Goal: Task Accomplishment & Management: Complete application form

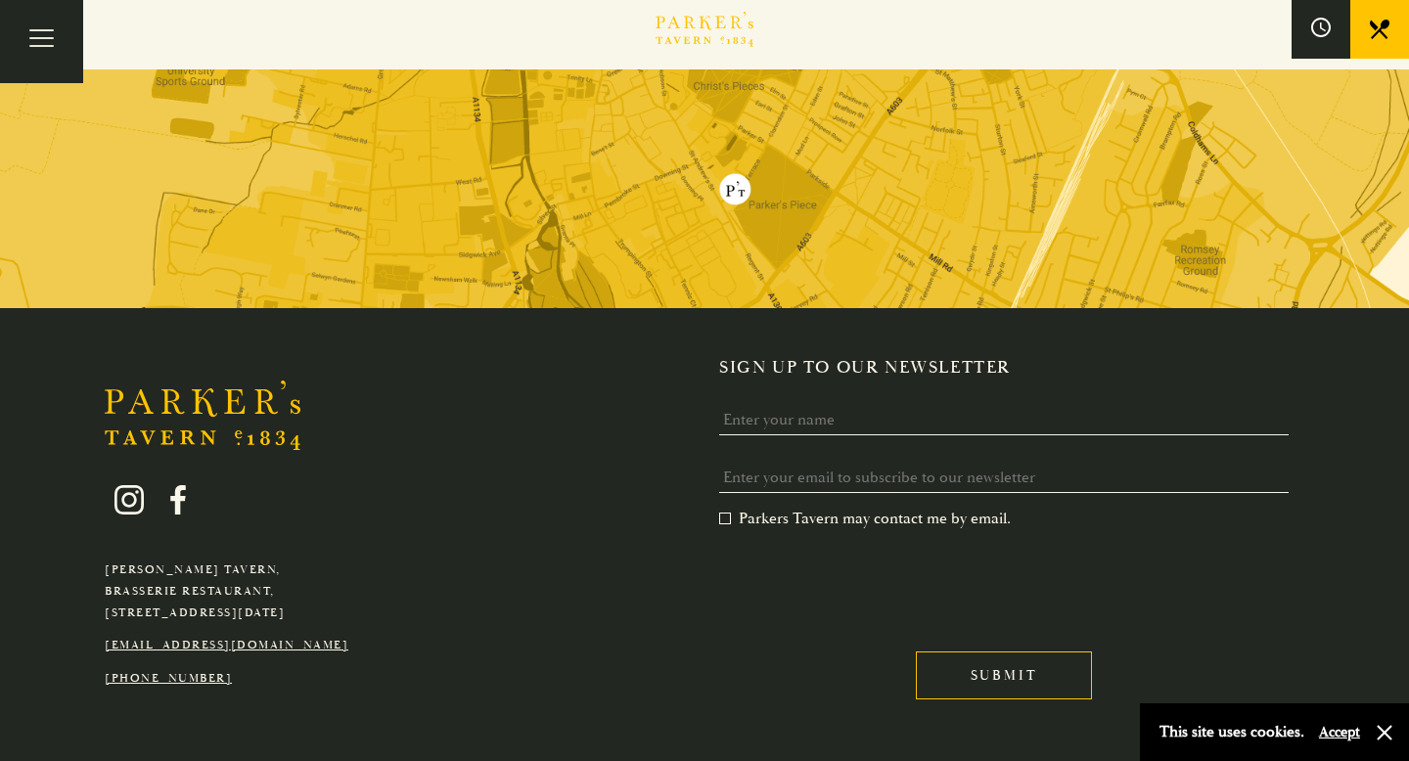
scroll to position [3888, 0]
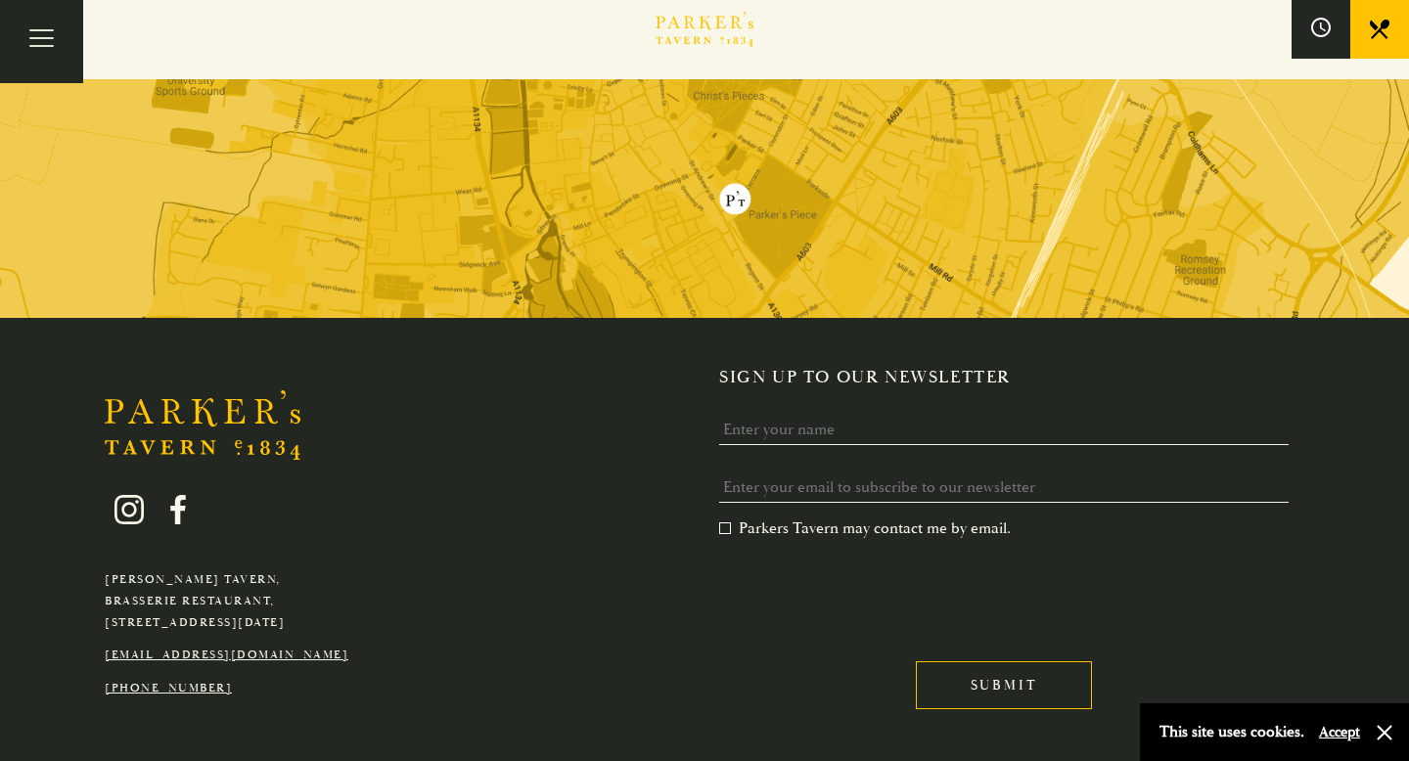
click at [251, 648] on link "[EMAIL_ADDRESS][DOMAIN_NAME]" at bounding box center [227, 655] width 244 height 15
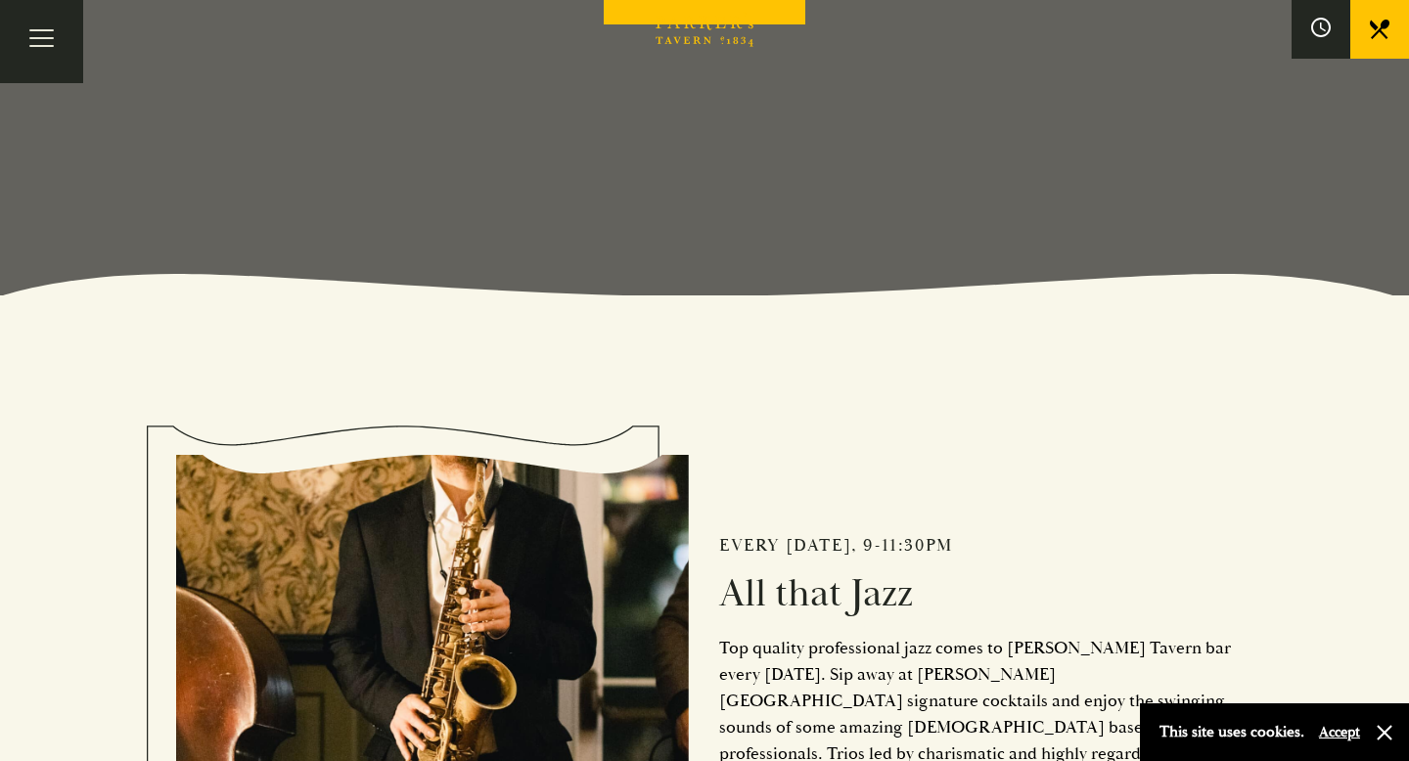
scroll to position [0, 0]
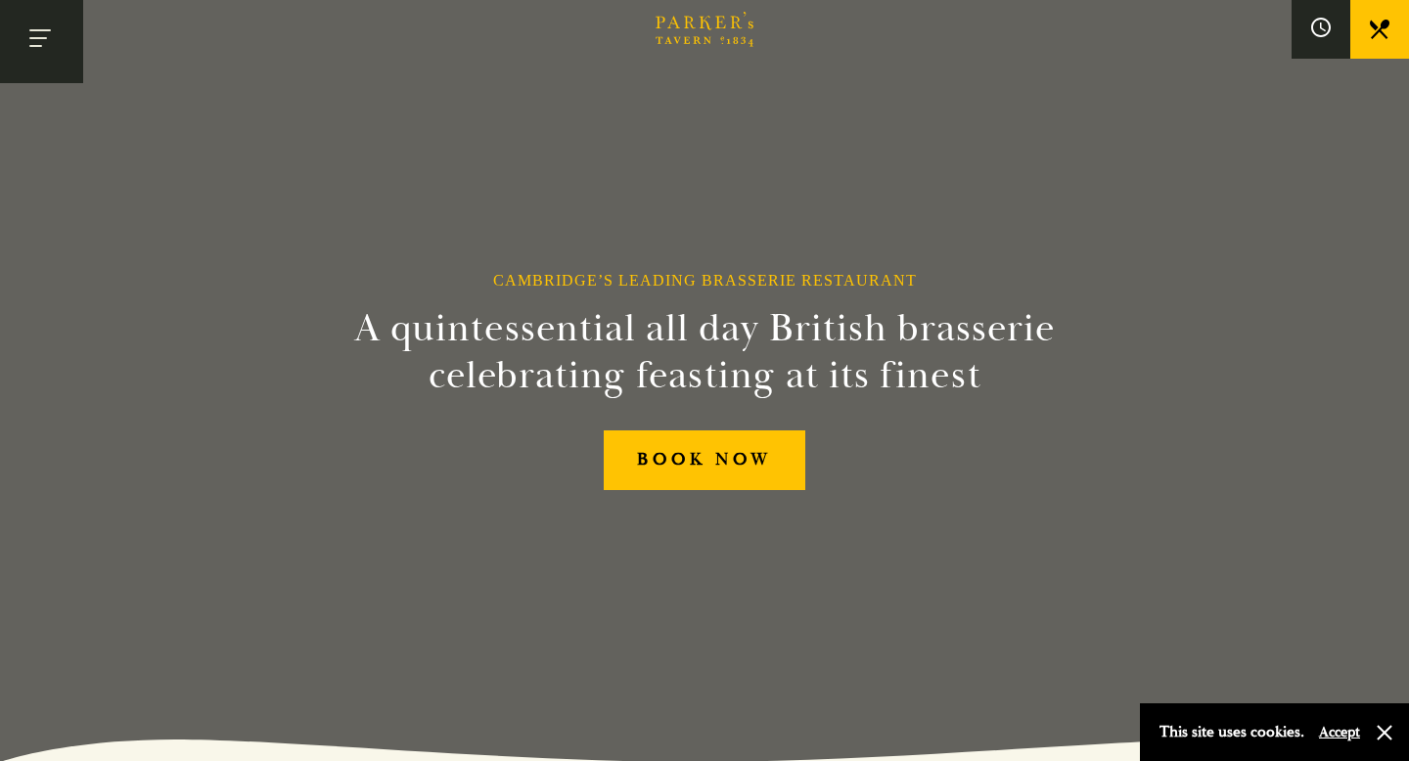
click at [58, 27] on button "Toggle navigation" at bounding box center [41, 41] width 83 height 83
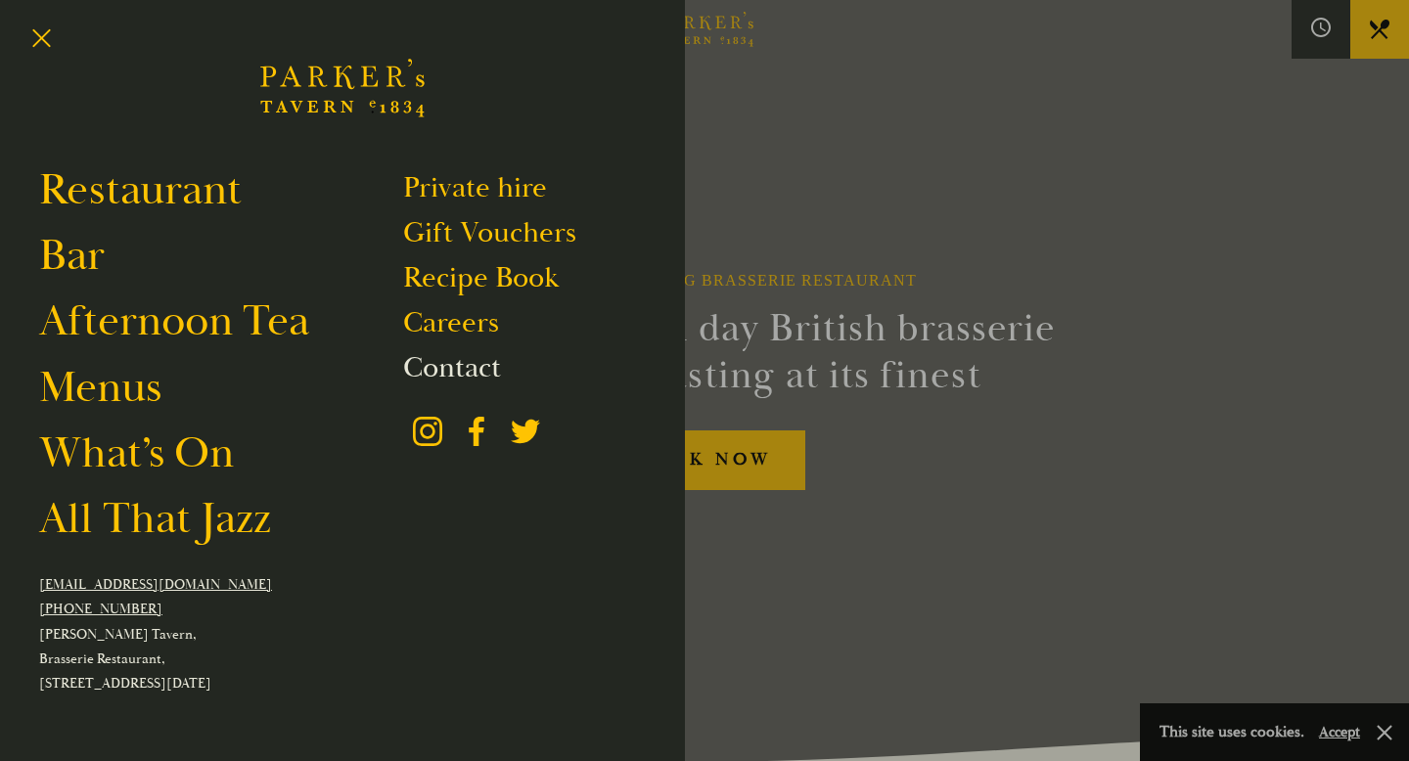
click at [457, 360] on link "Contact" at bounding box center [452, 367] width 98 height 37
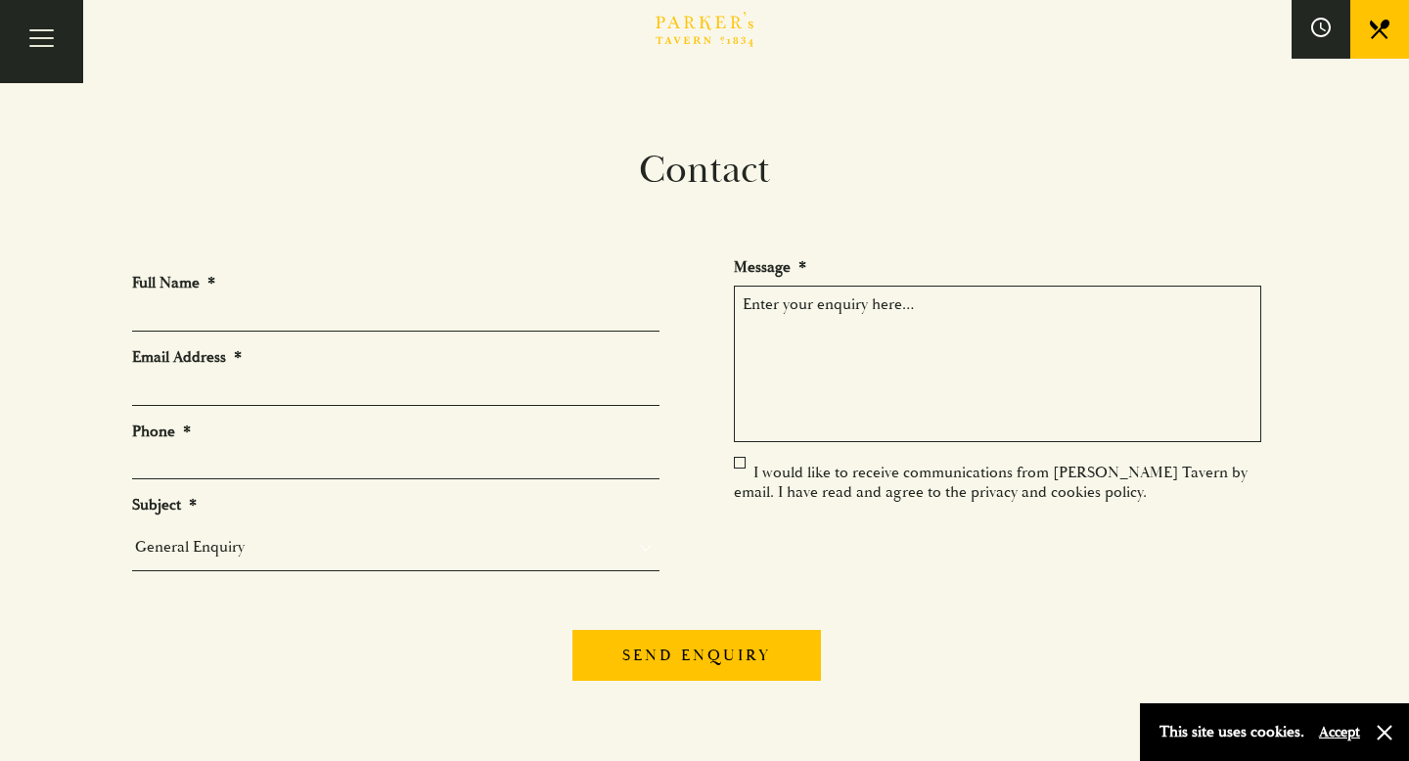
click at [297, 294] on li "Full Name *" at bounding box center [403, 302] width 543 height 59
click at [296, 310] on input "Full Name *" at bounding box center [395, 316] width 527 height 30
type input "[PERSON_NAME]"
click at [181, 373] on li "Email Address *" at bounding box center [403, 376] width 543 height 59
click at [187, 392] on input "Email Address *" at bounding box center [395, 391] width 527 height 30
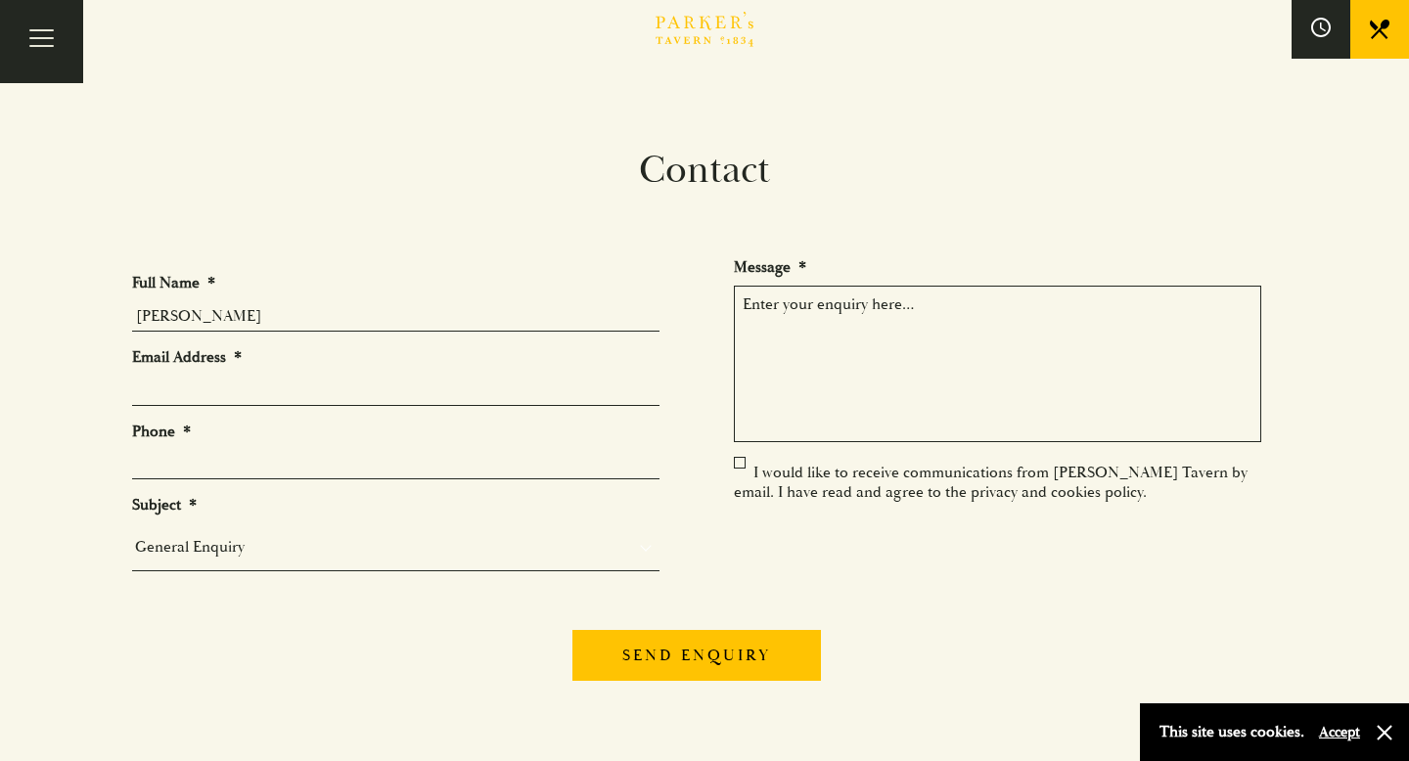
type input "[EMAIL_ADDRESS][PERSON_NAME][DOMAIN_NAME]"
type input "4136929668"
click at [257, 460] on input "4136929668" at bounding box center [395, 464] width 527 height 30
click at [256, 459] on input "4136929668" at bounding box center [395, 464] width 527 height 30
click at [246, 459] on input "4136929668" at bounding box center [395, 464] width 527 height 30
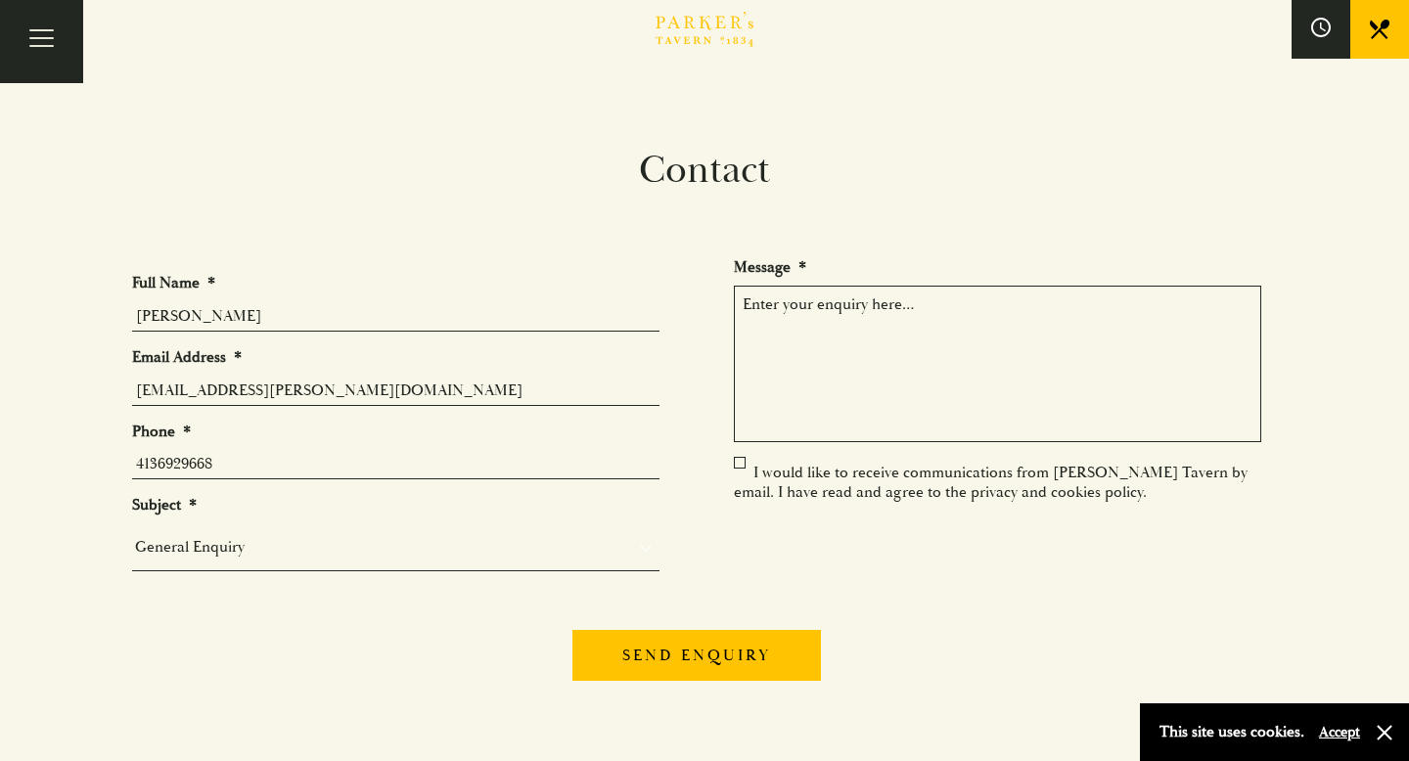
click at [246, 459] on input "4136929668" at bounding box center [395, 464] width 527 height 30
type input "[PHONE_NUMBER]"
click at [158, 554] on select "General Enquiry Private Bookings Group Bookings Events" at bounding box center [395, 546] width 527 height 27
click at [912, 342] on textarea "Message *" at bounding box center [997, 364] width 527 height 157
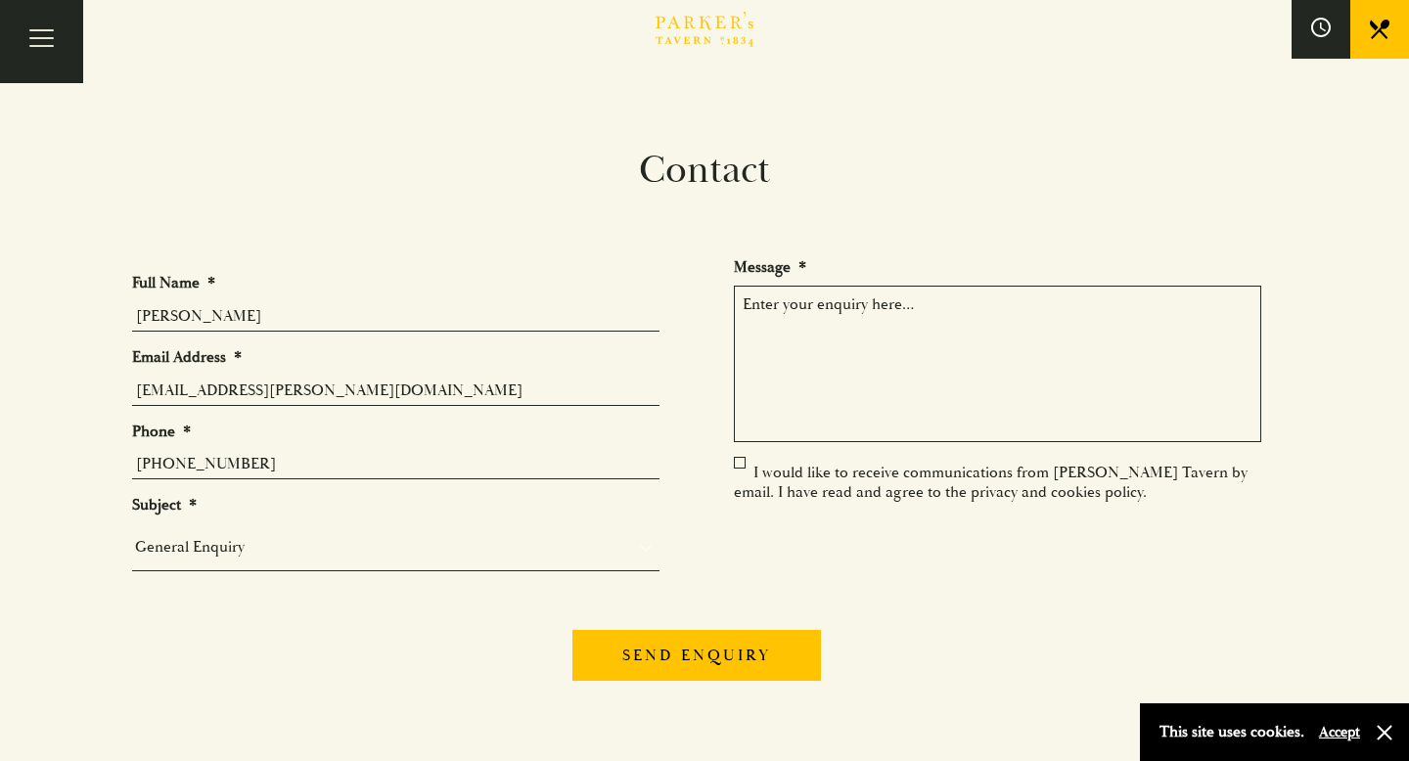
click at [1099, 335] on textarea "Message *" at bounding box center [997, 364] width 527 height 157
paste textarea "Hello, I visited your restaurant [DATE] evening and I think I may have left my …"
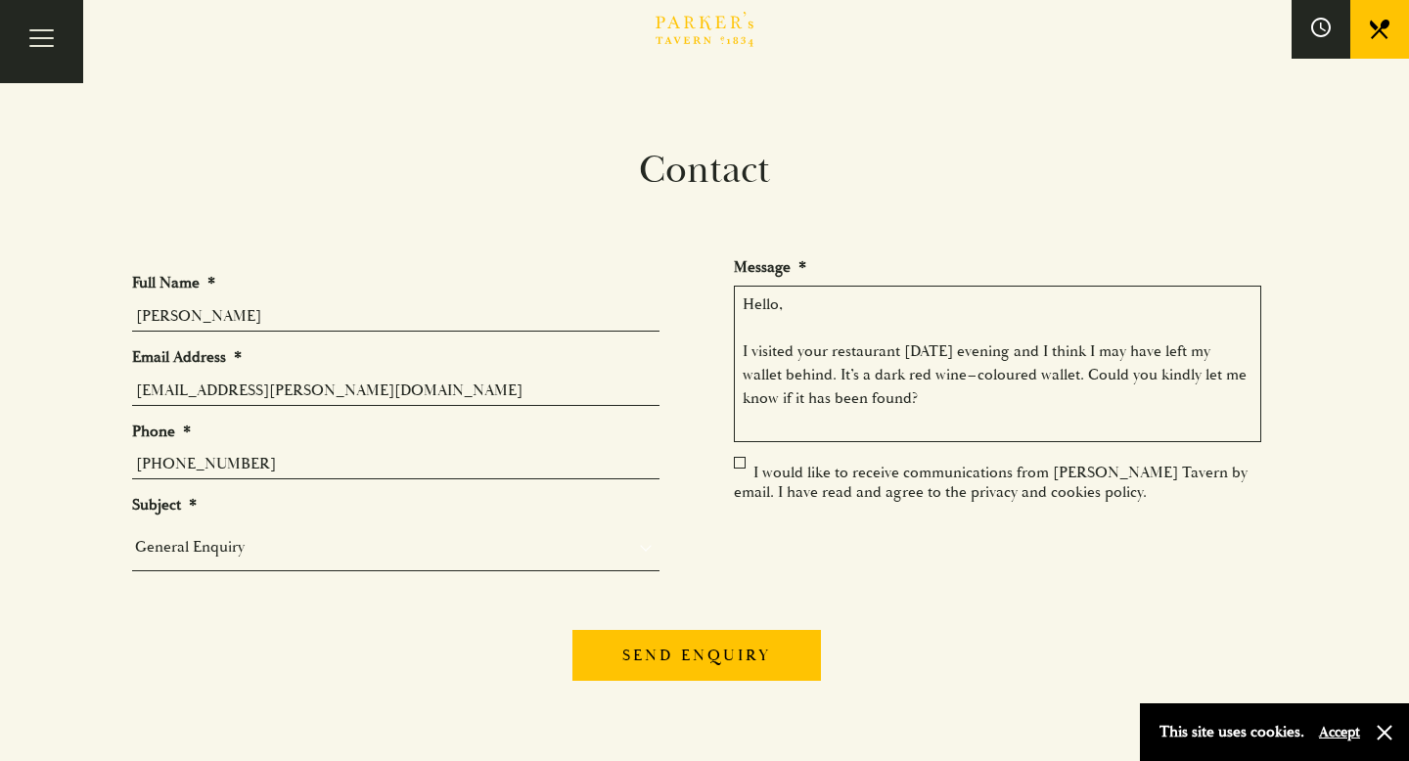
click at [976, 381] on textarea "Hello, I visited your restaurant [DATE] evening and I think I may have left my …" at bounding box center [997, 364] width 527 height 157
click at [992, 413] on textarea "Hello, I visited your restaurant [DATE] evening and I think I may have left my …" at bounding box center [997, 364] width 527 height 157
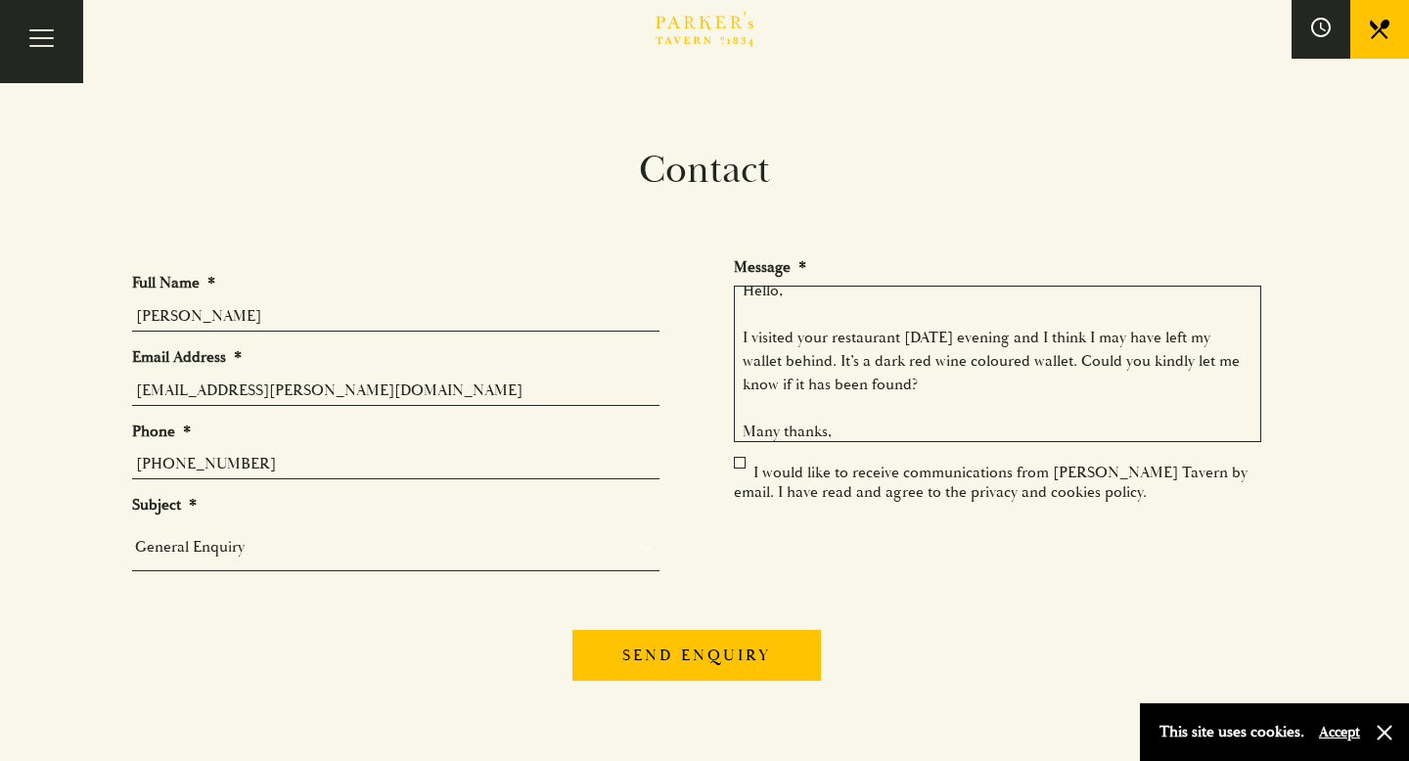
scroll to position [37, 0]
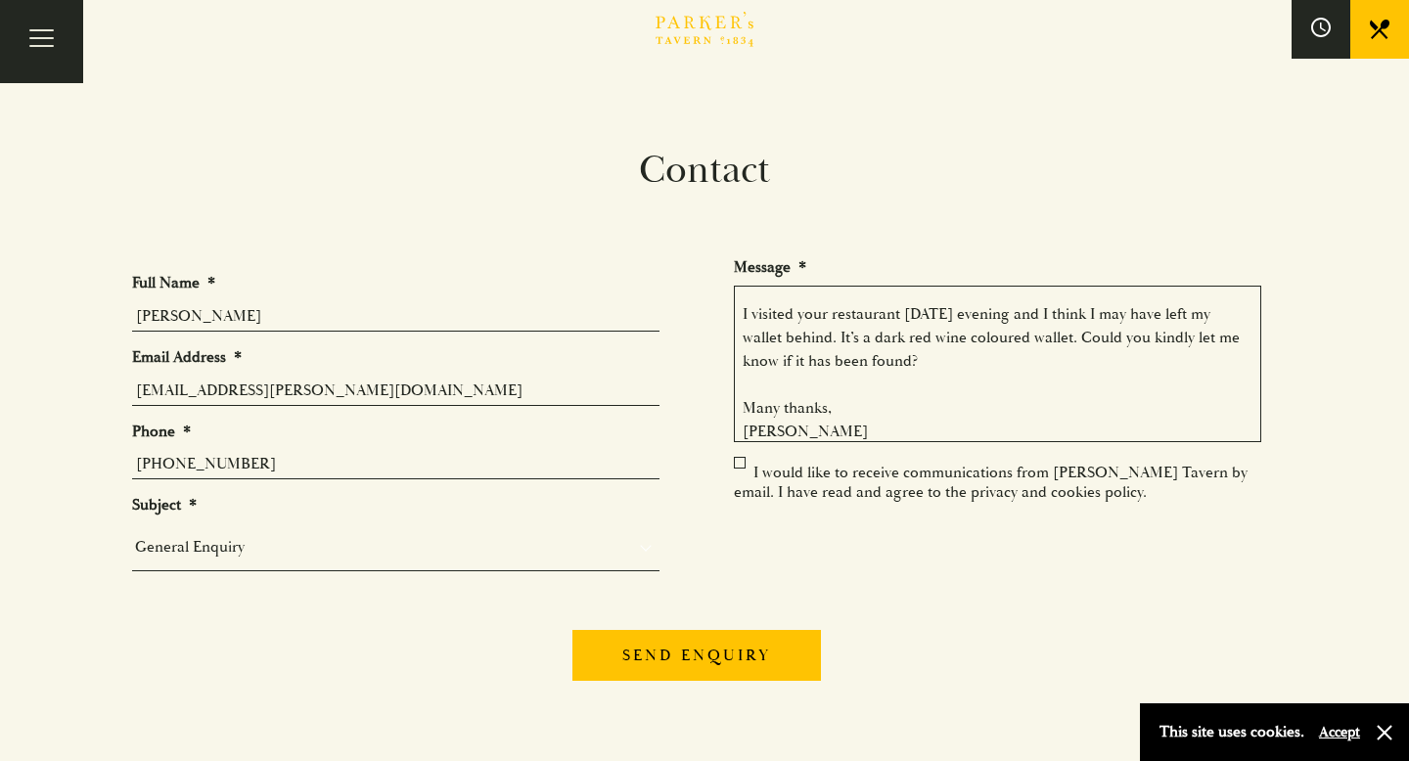
type textarea "Hello, I visited your restaurant [DATE] evening and I think I may have left my …"
click at [738, 463] on label "I would like to receive communications from [PERSON_NAME] Tavern by email. I ha…" at bounding box center [991, 482] width 514 height 39
click at [738, 475] on input "I would like to receive communications from [PERSON_NAME] Tavern by email. I ha…" at bounding box center [738, 475] width 0 height 0
click at [742, 452] on ul "Full Name * [PERSON_NAME] Email Address * [EMAIL_ADDRESS][PERSON_NAME][DOMAIN_N…" at bounding box center [704, 428] width 1145 height 342
click at [742, 463] on label "I would like to receive communications from [PERSON_NAME] Tavern by email. I ha…" at bounding box center [991, 482] width 514 height 39
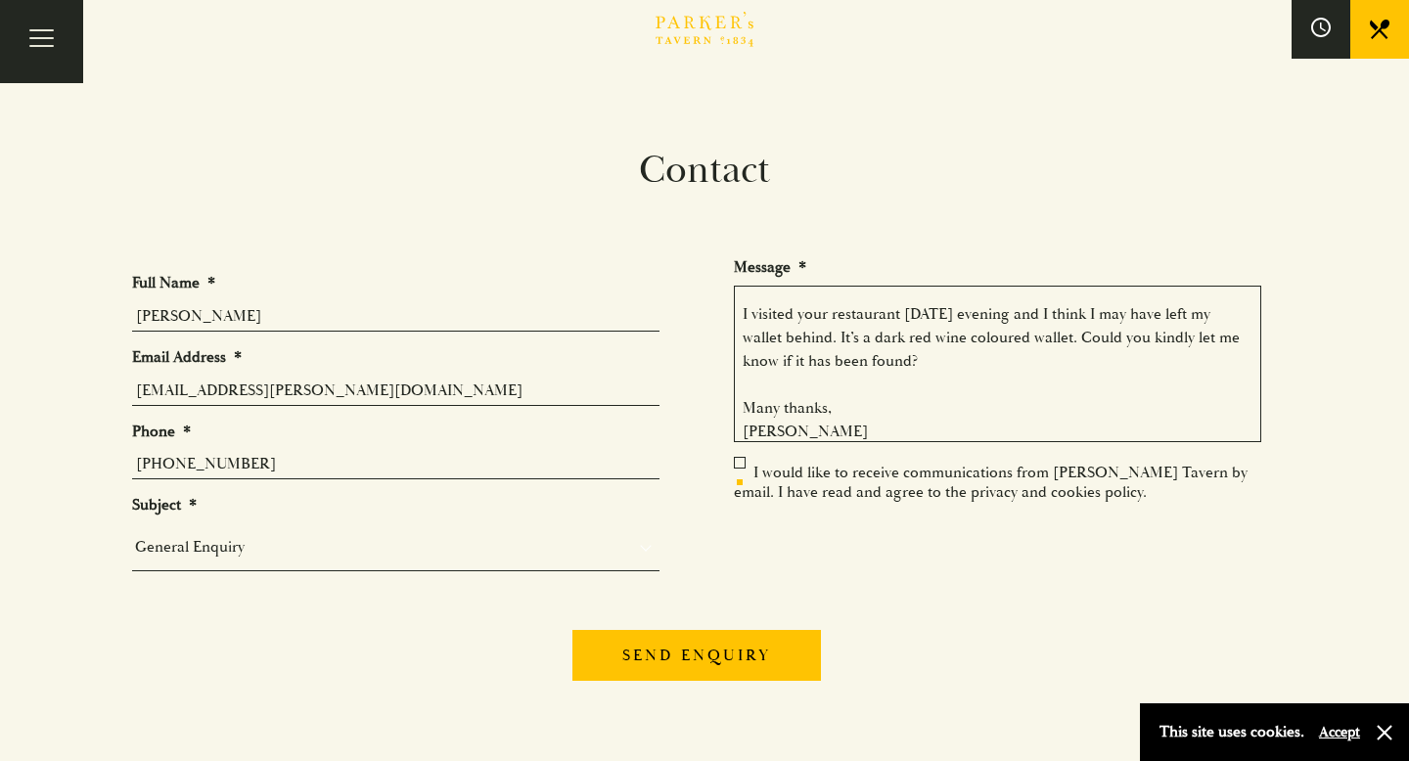
click at [738, 475] on input "I would like to receive communications from [PERSON_NAME] Tavern by email. I ha…" at bounding box center [738, 475] width 0 height 0
click at [740, 463] on label "I would like to receive communications from [PERSON_NAME] Tavern by email. I ha…" at bounding box center [991, 482] width 514 height 39
click at [738, 475] on input "I would like to receive communications from [PERSON_NAME] Tavern by email. I ha…" at bounding box center [738, 475] width 0 height 0
click at [741, 465] on label "I would like to receive communications from [PERSON_NAME] Tavern by email. I ha…" at bounding box center [991, 482] width 514 height 39
click at [738, 475] on input "I would like to receive communications from [PERSON_NAME] Tavern by email. I ha…" at bounding box center [738, 475] width 0 height 0
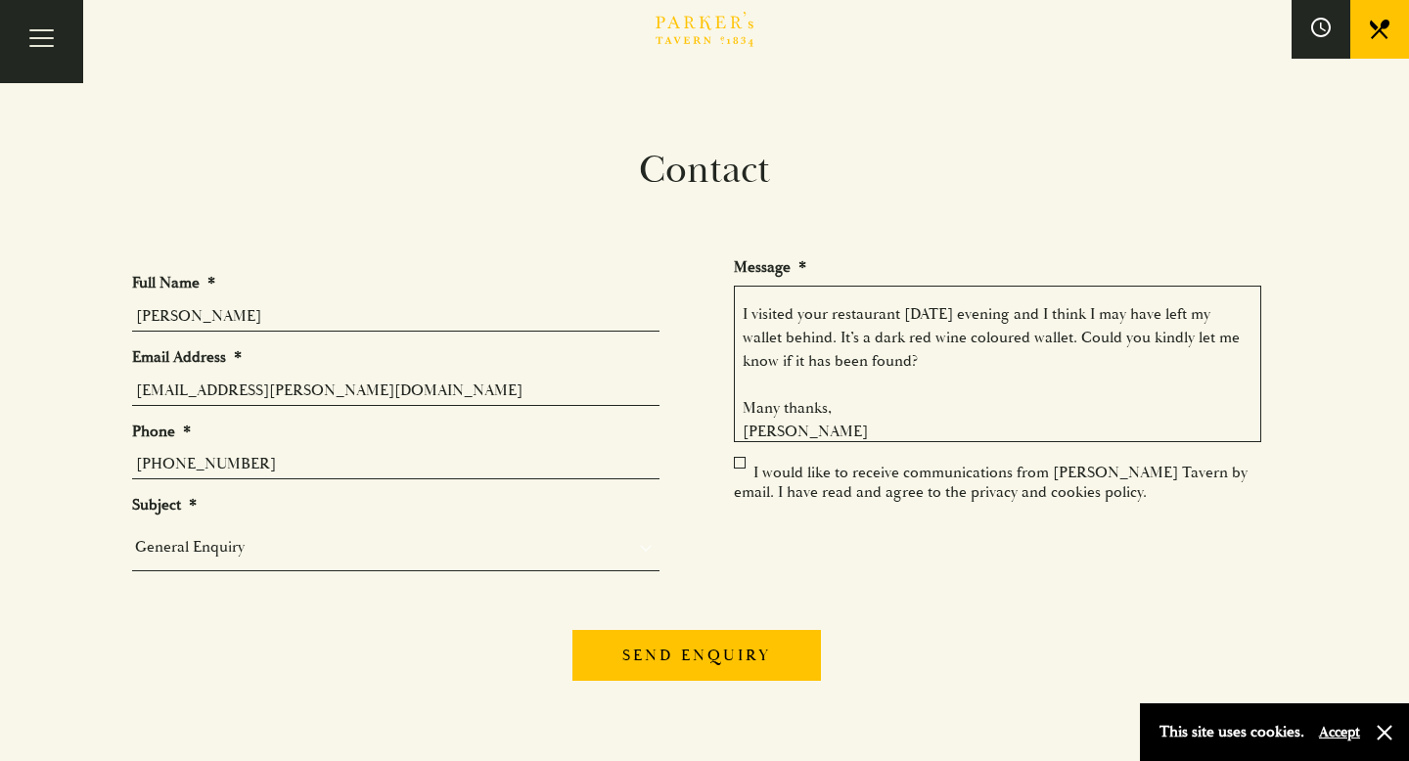
click at [741, 465] on label "I would like to receive communications from [PERSON_NAME] Tavern by email. I ha…" at bounding box center [991, 482] width 514 height 39
click at [738, 475] on input "I would like to receive communications from [PERSON_NAME] Tavern by email. I ha…" at bounding box center [738, 475] width 0 height 0
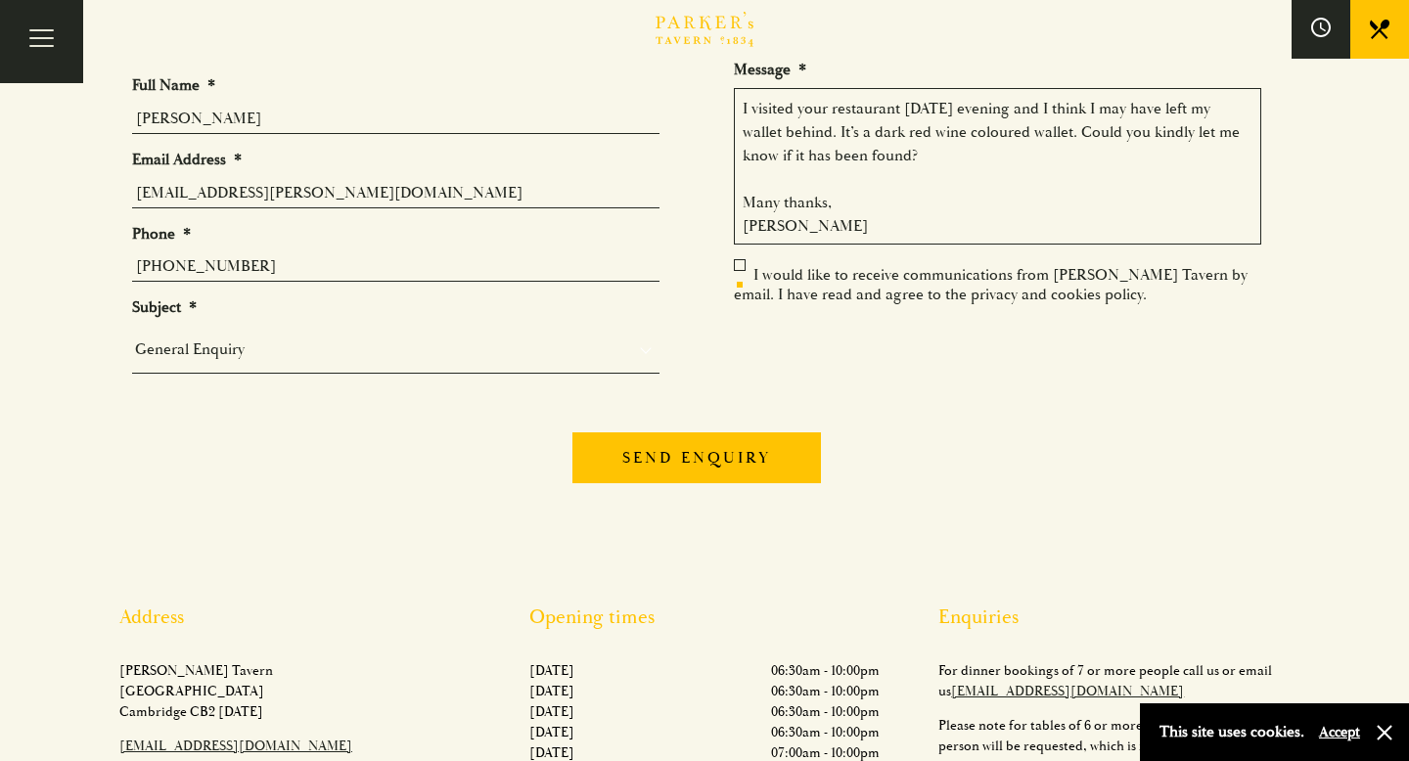
scroll to position [217, 0]
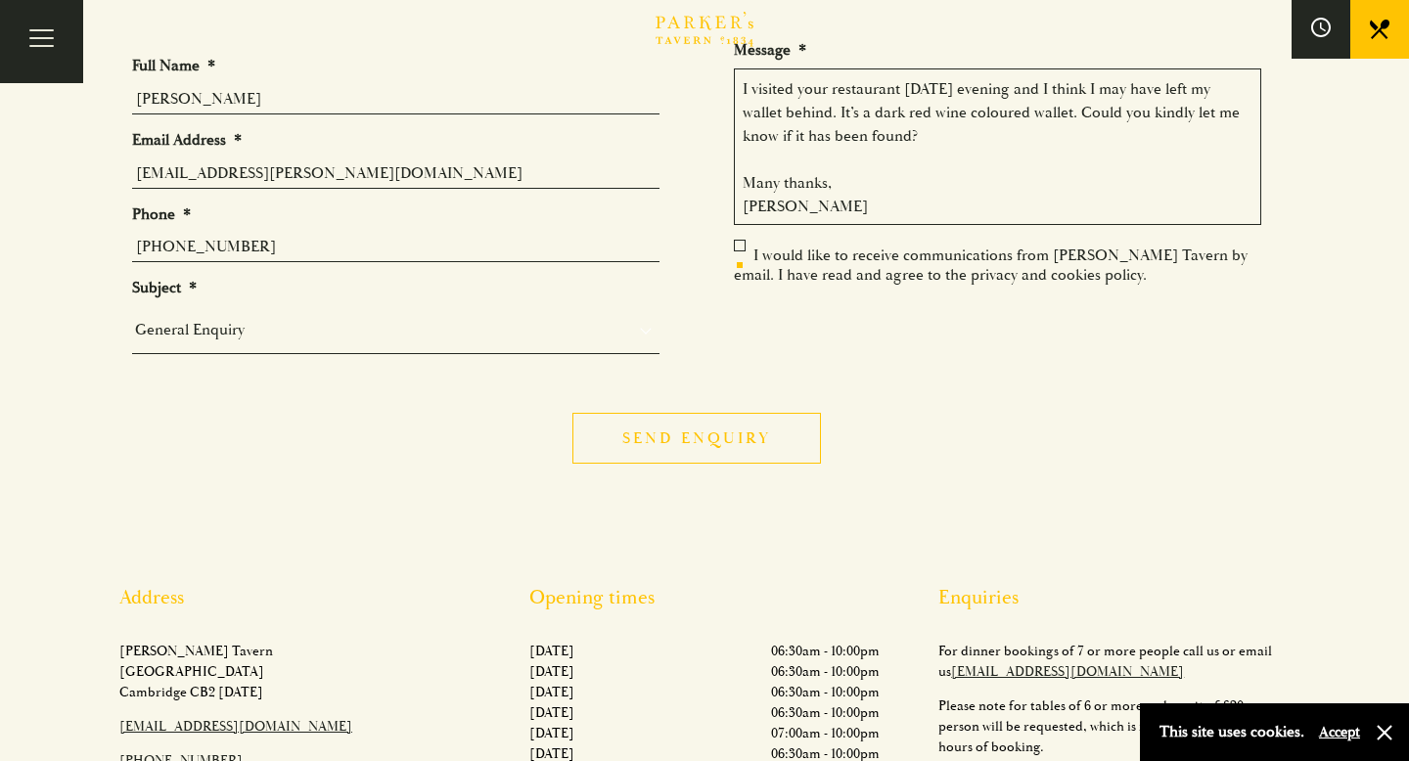
click at [733, 443] on input "Send enquiry" at bounding box center [696, 438] width 249 height 51
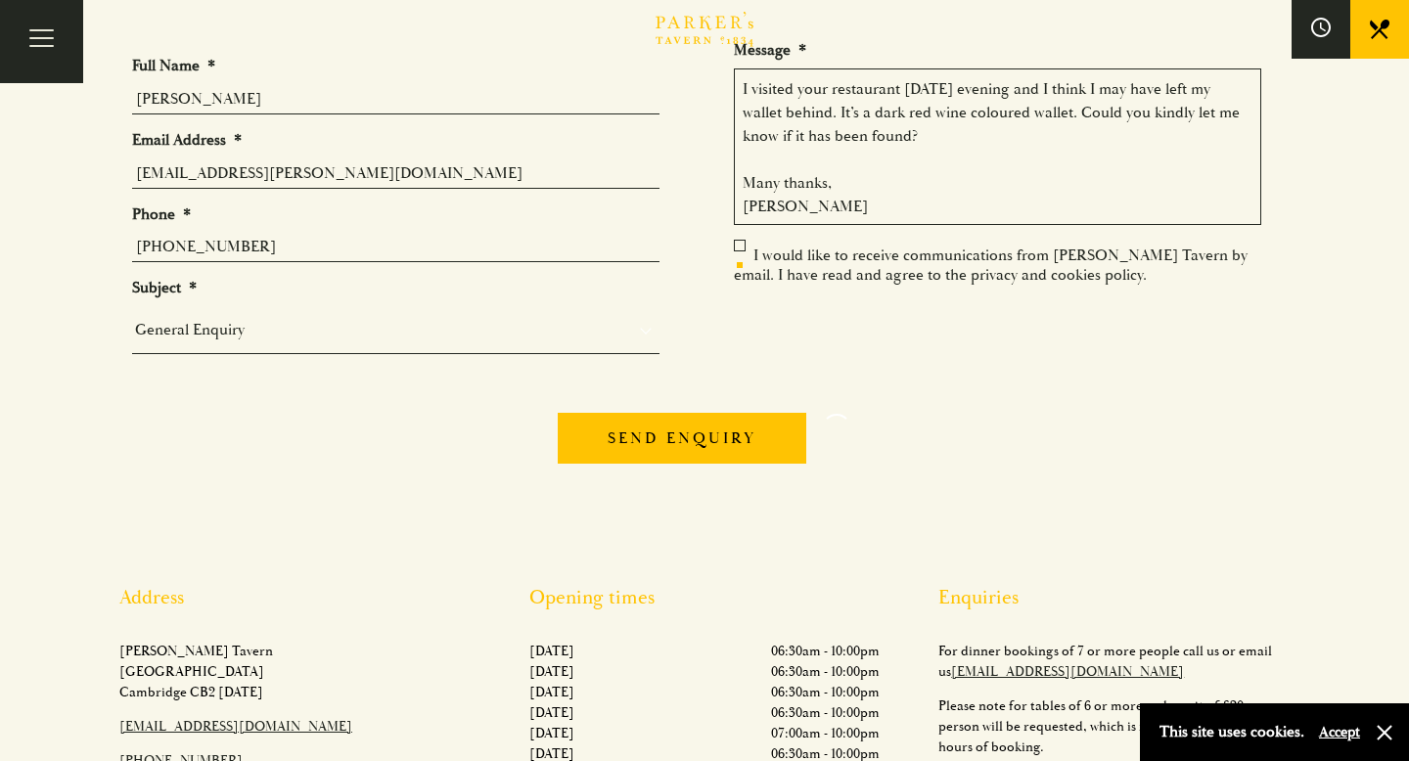
click at [748, 251] on label "I would like to receive communications from [PERSON_NAME] Tavern by email. I ha…" at bounding box center [991, 265] width 514 height 39
click at [738, 257] on input "I would like to receive communications from [PERSON_NAME] Tavern by email. I ha…" at bounding box center [738, 257] width 0 height 0
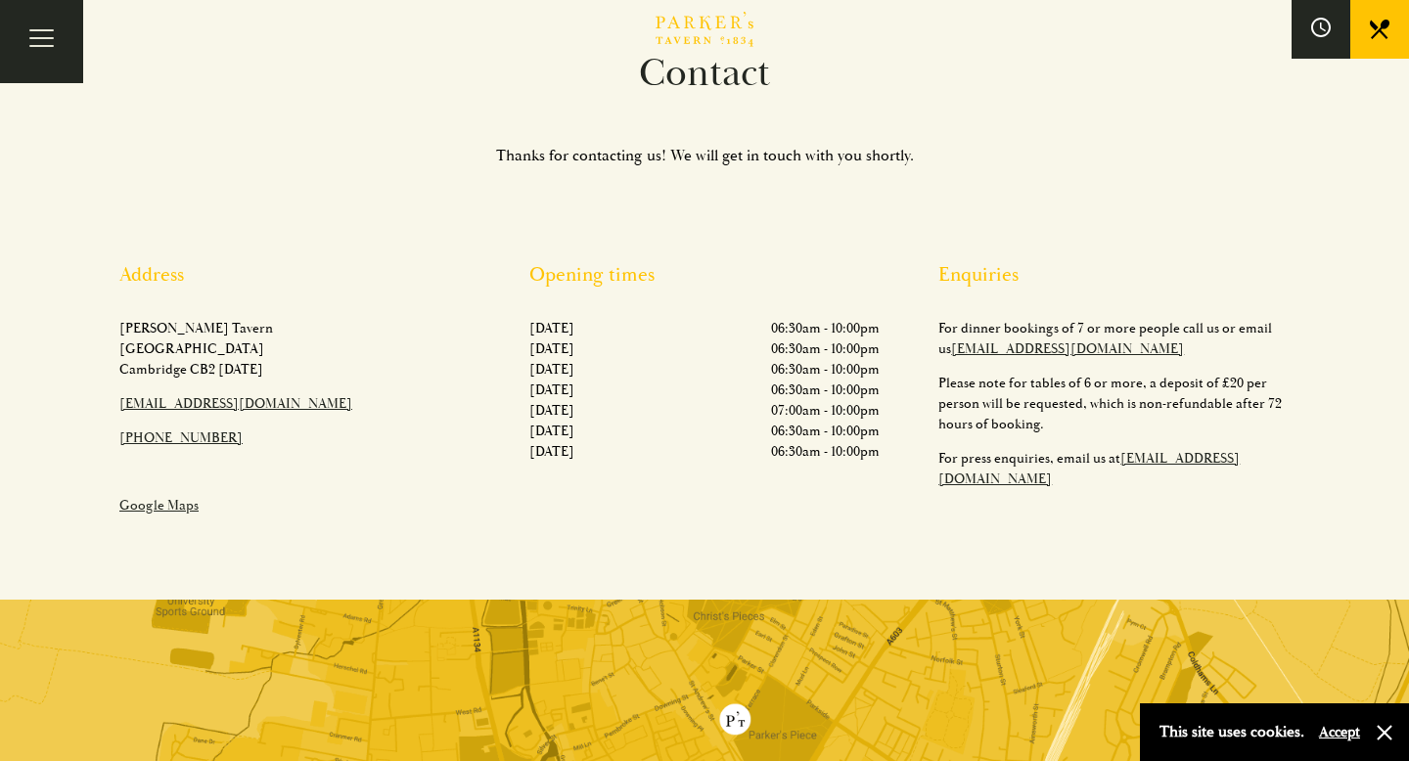
scroll to position [0, 0]
